Goal: Information Seeking & Learning: Check status

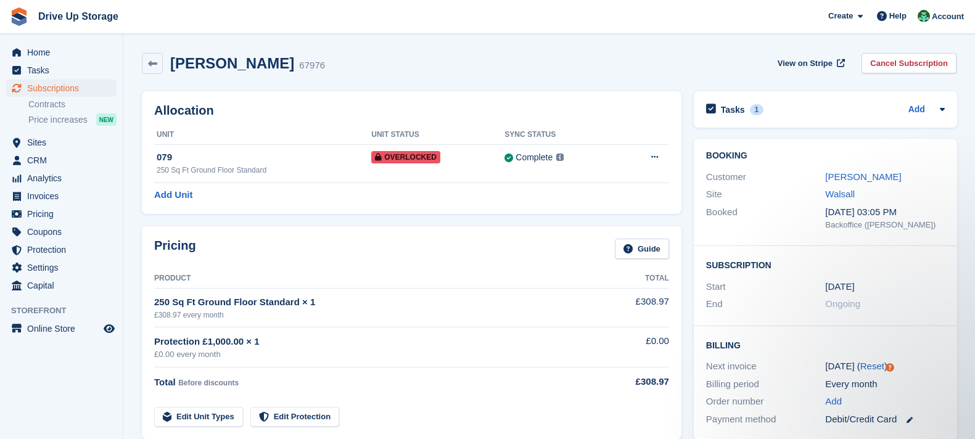
scroll to position [153, 0]
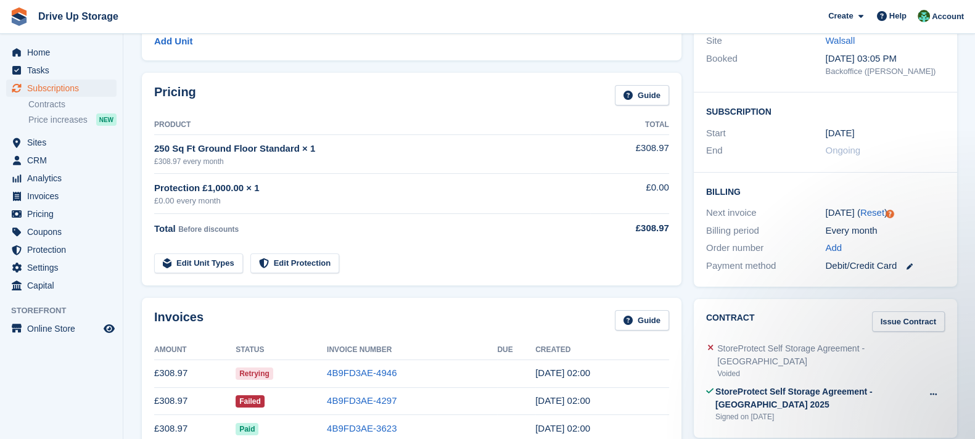
click at [79, 91] on span "Subscriptions" at bounding box center [64, 88] width 74 height 17
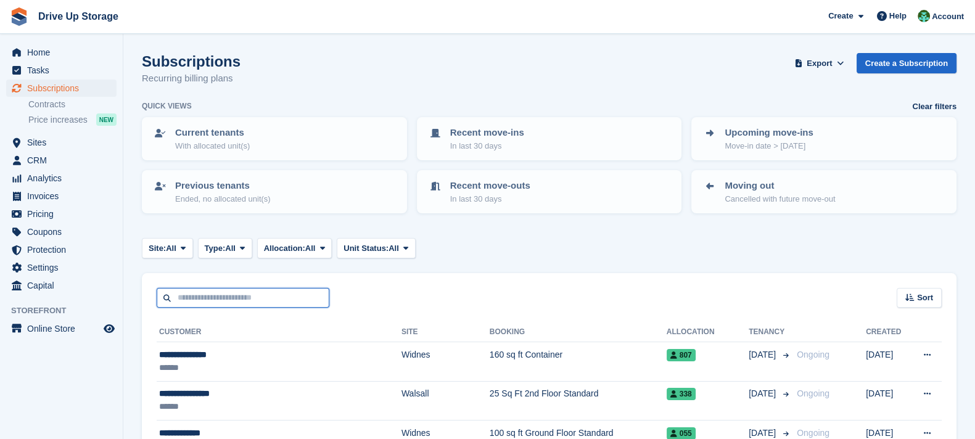
click at [250, 294] on input "text" at bounding box center [243, 298] width 173 height 20
type input "**********"
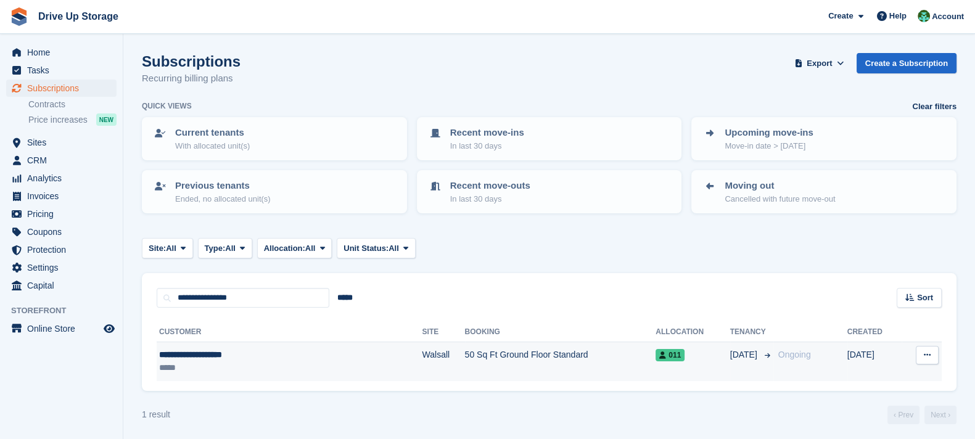
click at [465, 359] on td "50 Sq Ft Ground Floor Standard" at bounding box center [560, 361] width 191 height 39
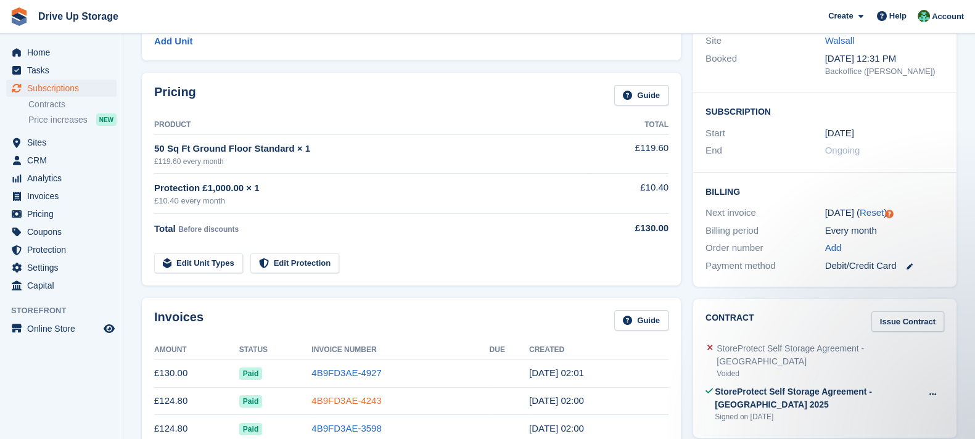
click at [347, 395] on link "4B9FD3AE-4243" at bounding box center [346, 400] width 70 height 10
